Goal: Information Seeking & Learning: Learn about a topic

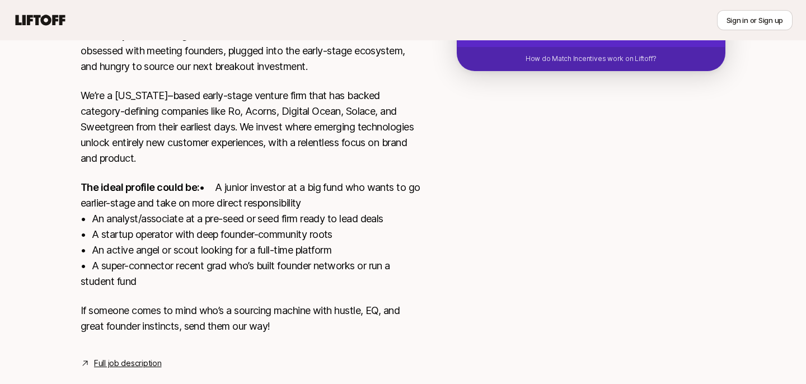
scroll to position [352, 0]
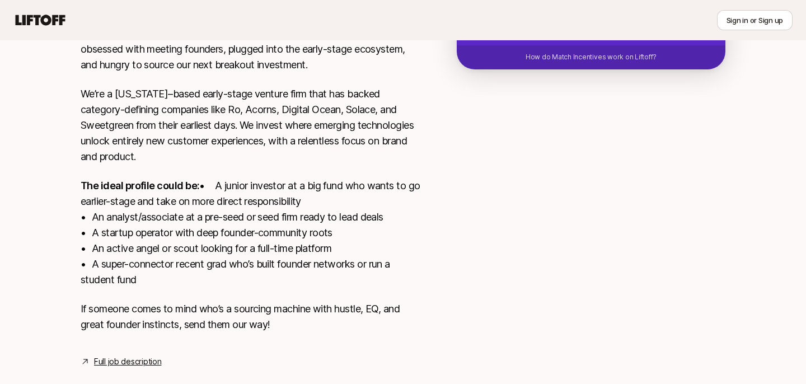
click at [147, 203] on p "The ideal profile could be: • A junior investor at a big fund who wants to go e…" at bounding box center [251, 233] width 340 height 110
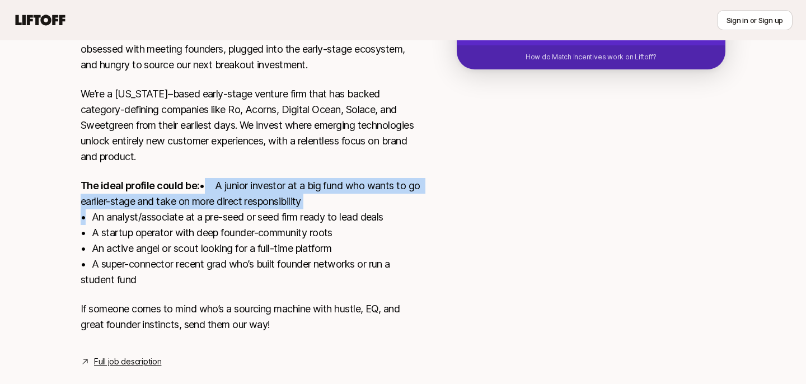
click at [147, 203] on p "The ideal profile could be: • A junior investor at a big fund who wants to go e…" at bounding box center [251, 233] width 340 height 110
click at [170, 218] on p "The ideal profile could be: • A junior investor at a big fund who wants to go e…" at bounding box center [251, 233] width 340 height 110
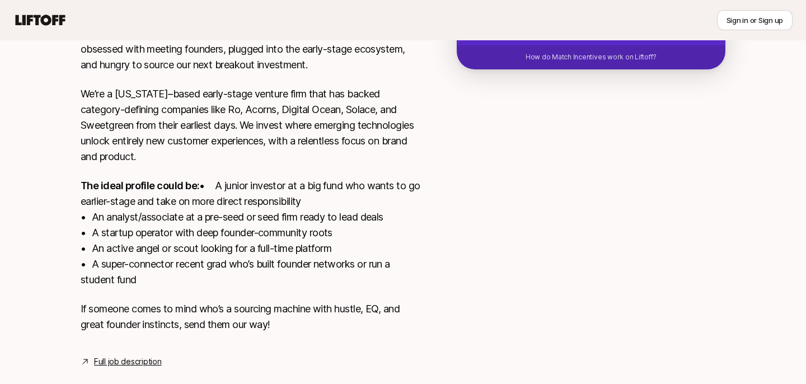
scroll to position [366, 0]
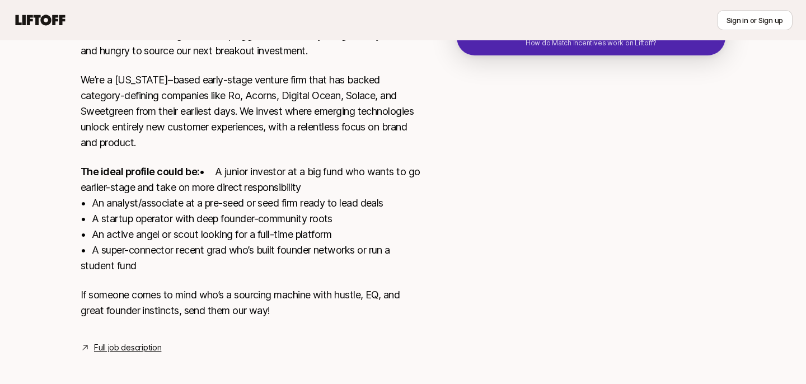
click at [172, 220] on p "The ideal profile could be: • A junior investor at a big fund who wants to go e…" at bounding box center [251, 219] width 340 height 110
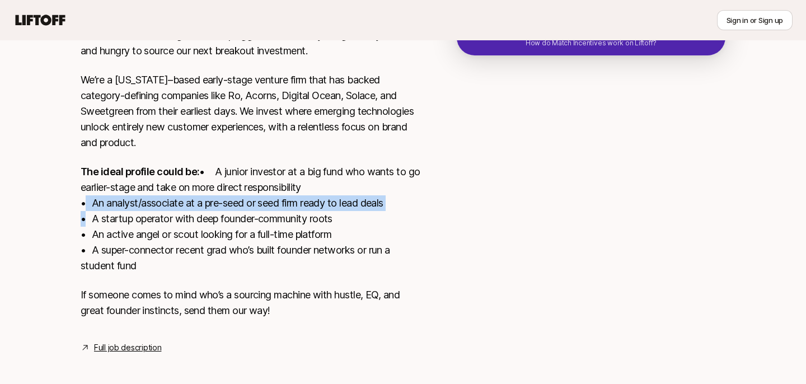
click at [172, 220] on p "The ideal profile could be: • A junior investor at a big fund who wants to go e…" at bounding box center [251, 219] width 340 height 110
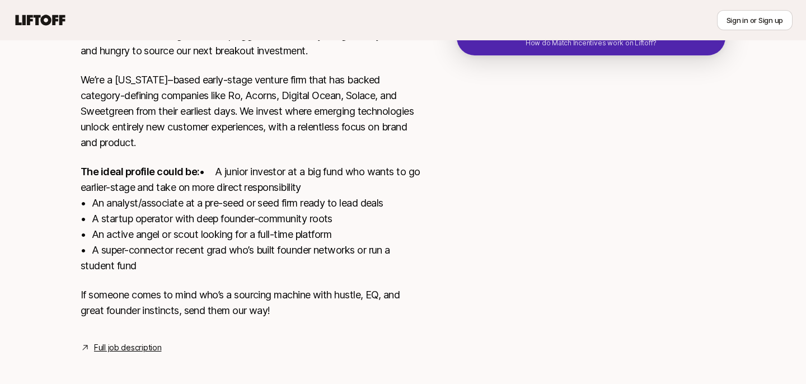
click at [178, 239] on p "The ideal profile could be: • A junior investor at a big fund who wants to go e…" at bounding box center [251, 219] width 340 height 110
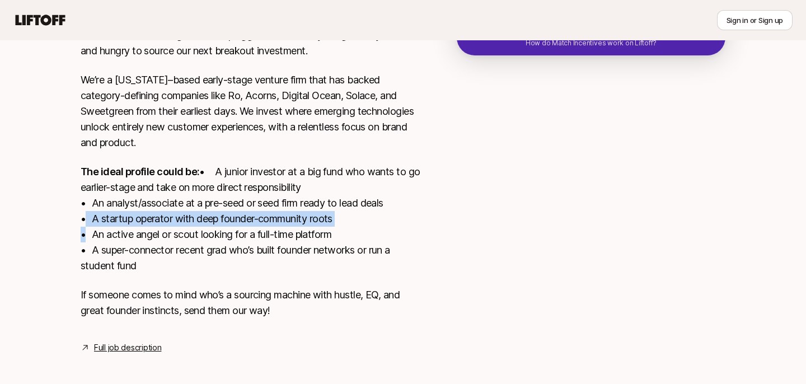
click at [178, 239] on p "The ideal profile could be: • A junior investor at a big fund who wants to go e…" at bounding box center [251, 219] width 340 height 110
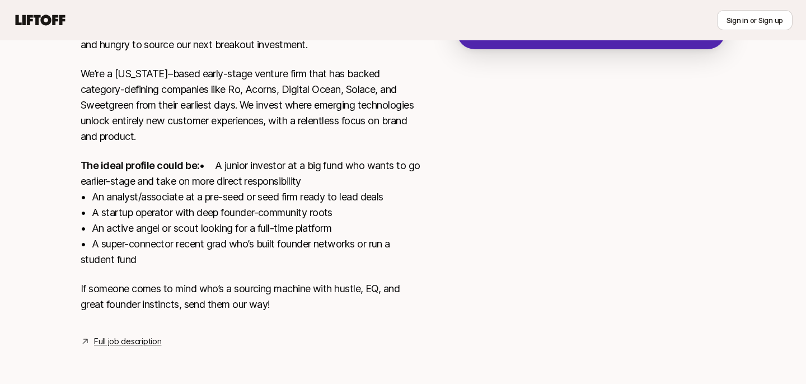
click at [185, 249] on p "The ideal profile could be: • A junior investor at a big fund who wants to go e…" at bounding box center [251, 213] width 340 height 110
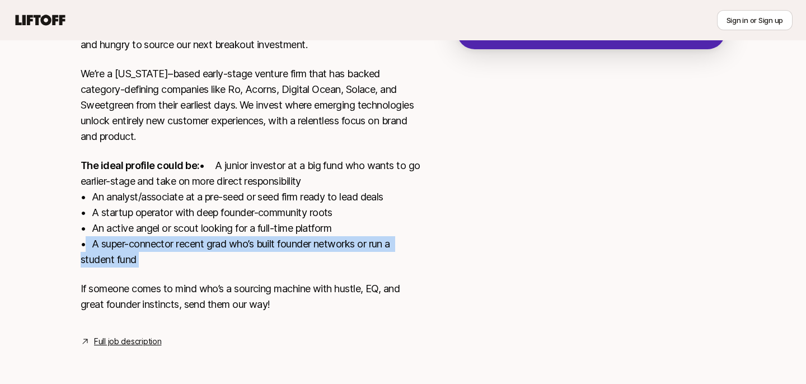
click at [185, 249] on p "The ideal profile could be: • A junior investor at a big fund who wants to go e…" at bounding box center [251, 213] width 340 height 110
click at [184, 270] on div "Torch Capital is looking for our next Pre-MBA Associate: someone who is obsesse…" at bounding box center [251, 166] width 340 height 320
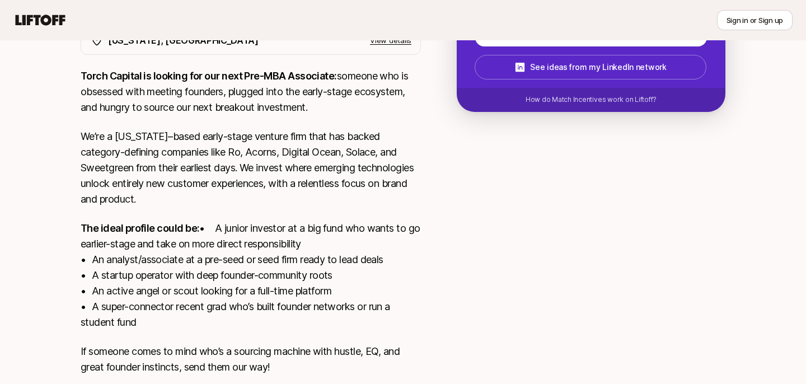
scroll to position [375, 0]
